Goal: Information Seeking & Learning: Learn about a topic

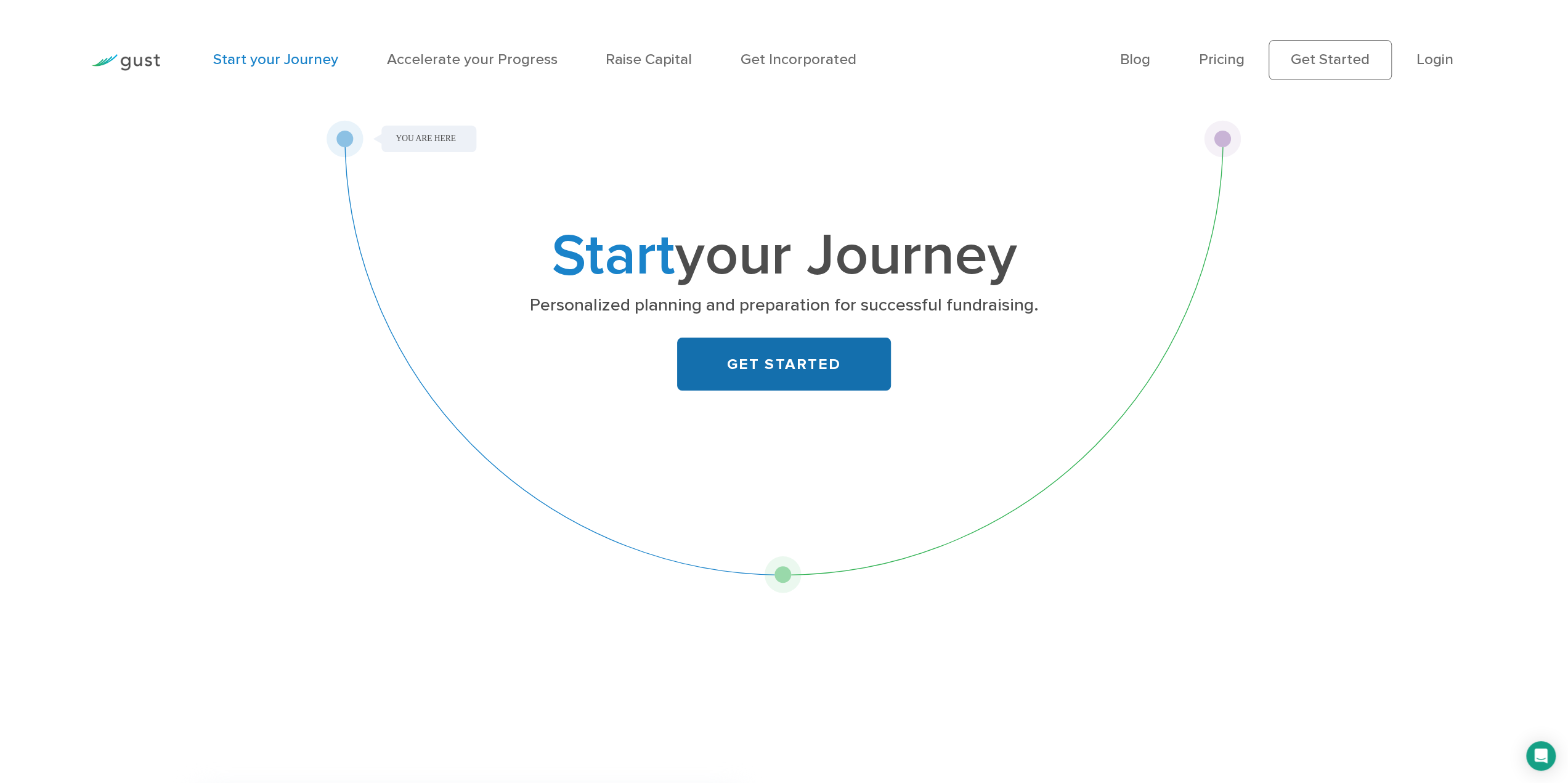
click at [766, 362] on link "GET STARTED" at bounding box center [784, 364] width 214 height 54
click at [1206, 63] on link "Pricing" at bounding box center [1222, 59] width 46 height 18
